Goal: Task Accomplishment & Management: Manage account settings

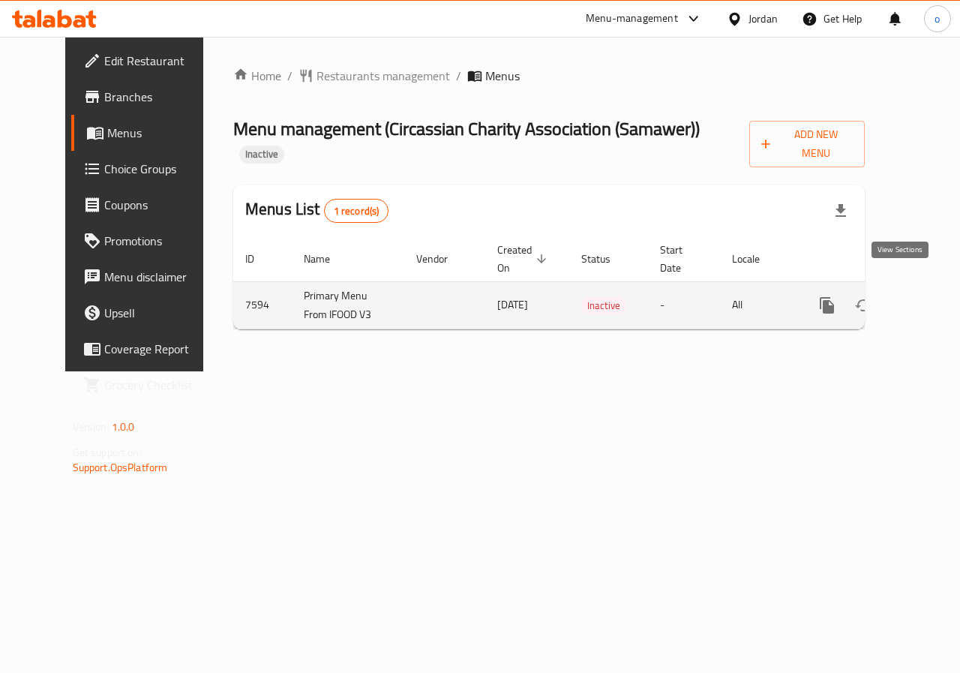
click at [929, 299] on icon "enhanced table" at bounding box center [936, 306] width 14 height 14
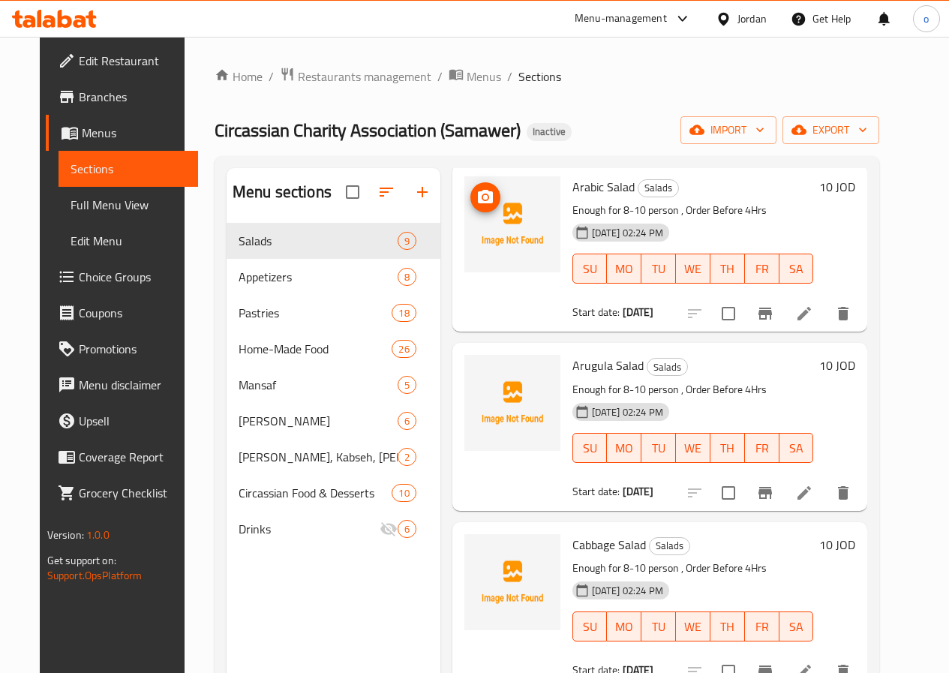
click at [472, 221] on img at bounding box center [512, 224] width 96 height 96
click at [465, 227] on img at bounding box center [512, 224] width 96 height 96
click at [813, 309] on icon at bounding box center [804, 314] width 18 height 18
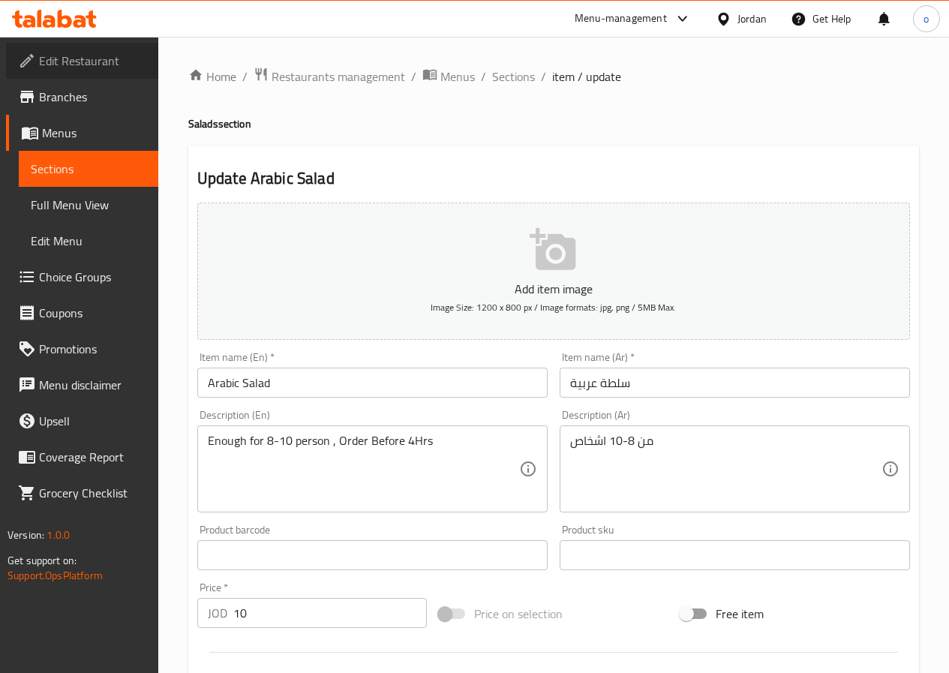
click at [58, 70] on span "Edit Restaurant" at bounding box center [92, 61] width 107 height 18
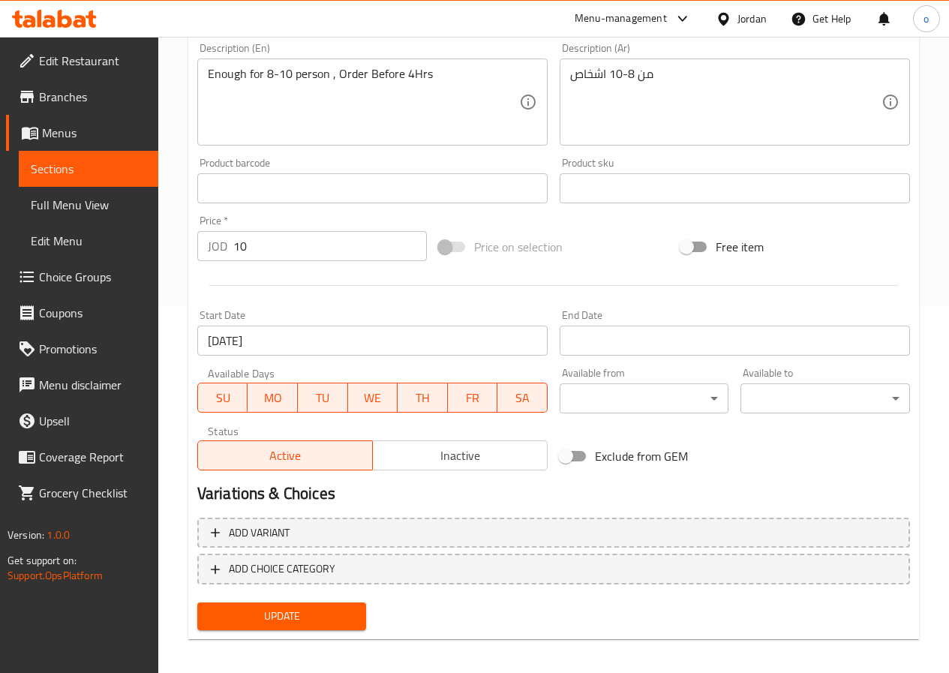
scroll to position [375, 0]
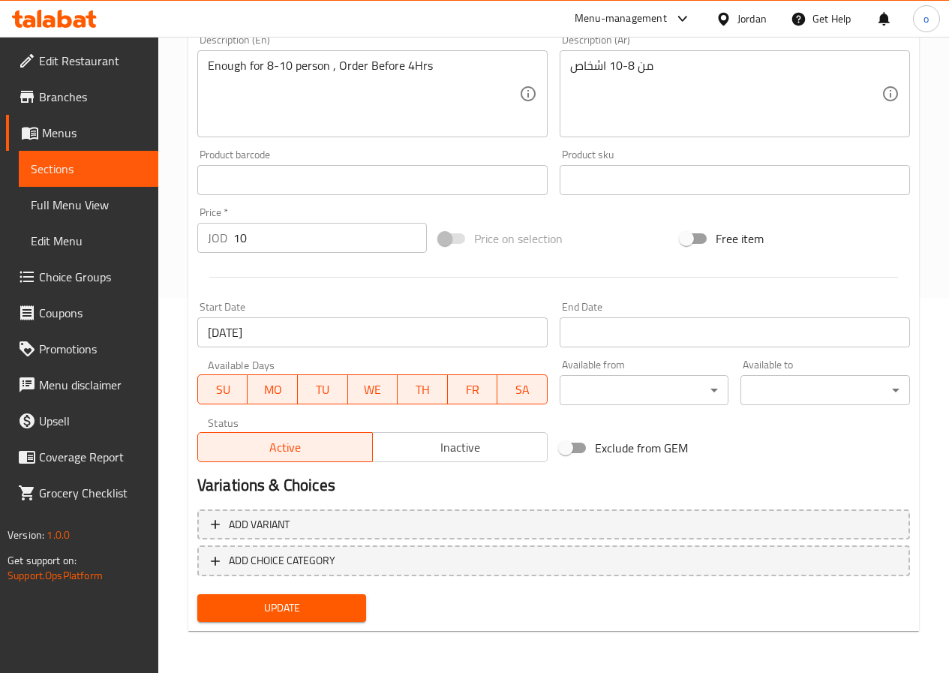
click at [79, 211] on span "Full Menu View" at bounding box center [89, 205] width 116 height 18
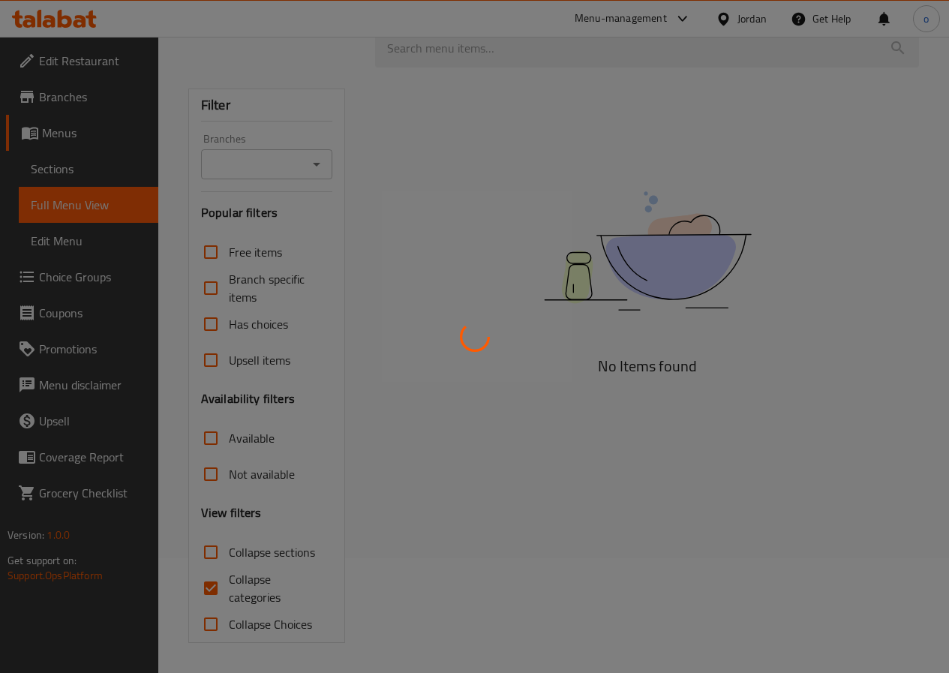
scroll to position [115, 0]
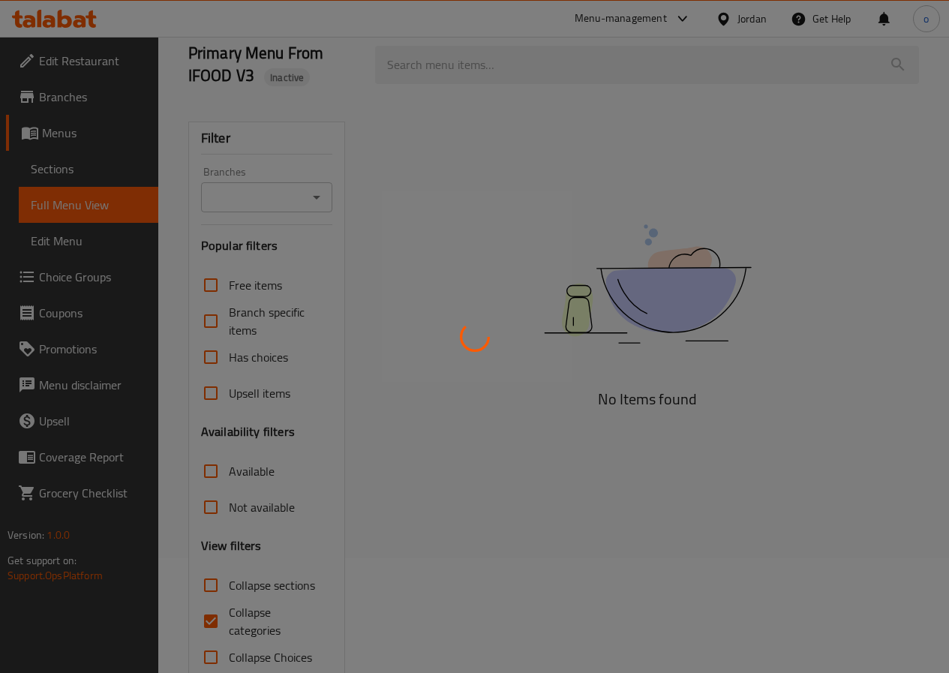
click at [444, 188] on div at bounding box center [474, 336] width 949 height 673
click at [32, 244] on div at bounding box center [474, 336] width 949 height 673
click at [33, 243] on div at bounding box center [474, 336] width 949 height 673
click at [62, 193] on div at bounding box center [474, 336] width 949 height 673
click at [83, 167] on div at bounding box center [474, 336] width 949 height 673
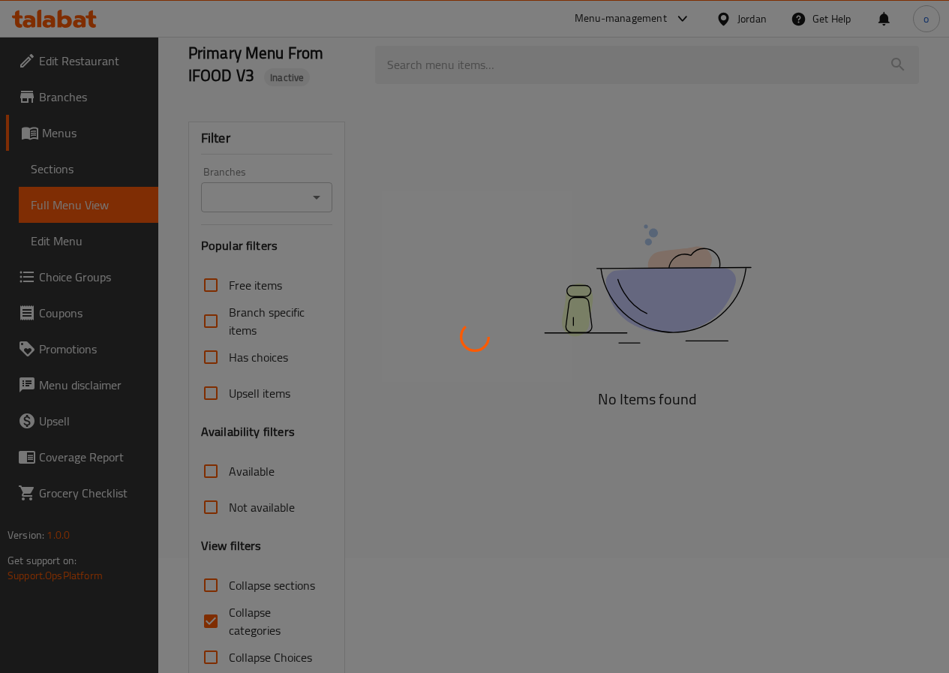
click at [89, 257] on div at bounding box center [474, 336] width 949 height 673
click at [438, 241] on div at bounding box center [474, 336] width 949 height 673
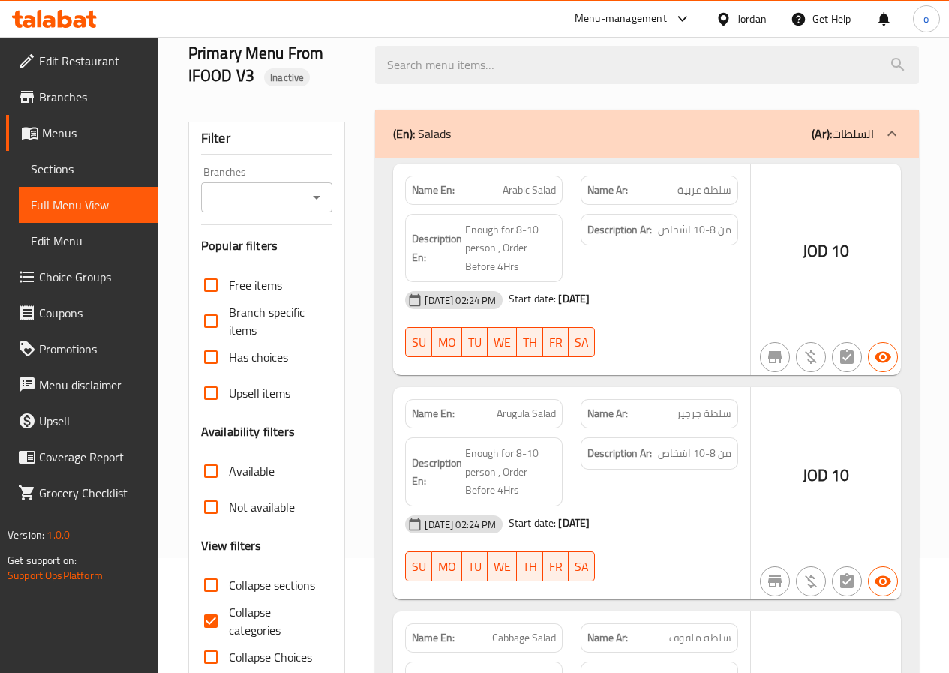
click at [435, 299] on div at bounding box center [474, 336] width 949 height 673
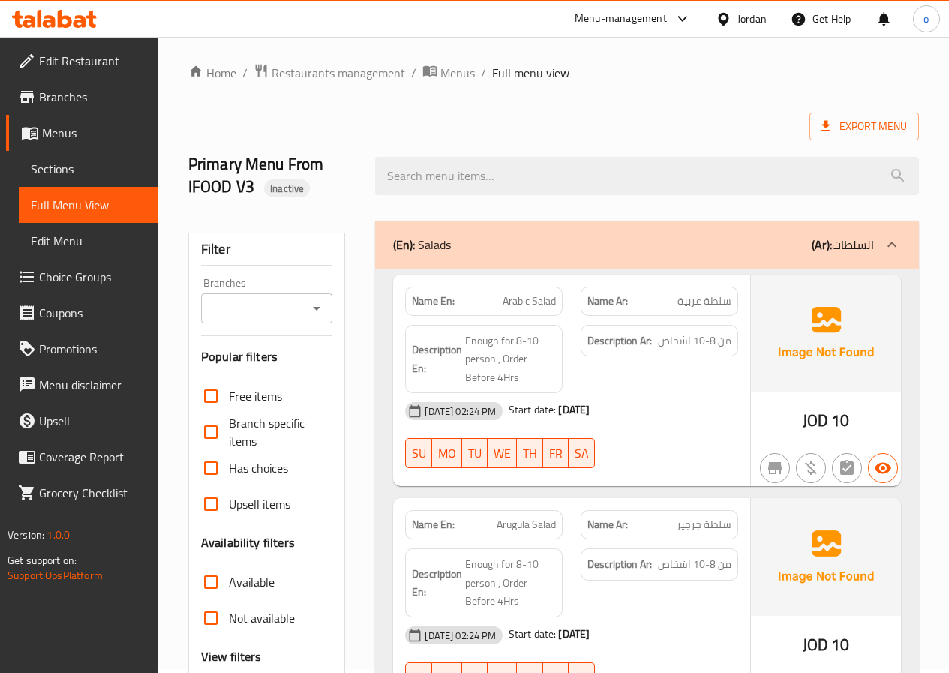
scroll to position [0, 0]
